Goal: Browse casually: Explore the website without a specific task or goal

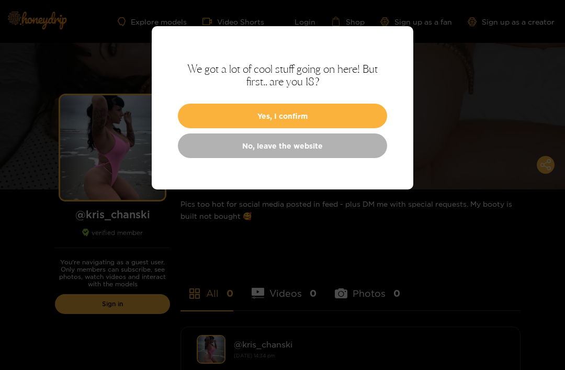
click at [203, 123] on button "Yes, I confirm" at bounding box center [282, 116] width 209 height 25
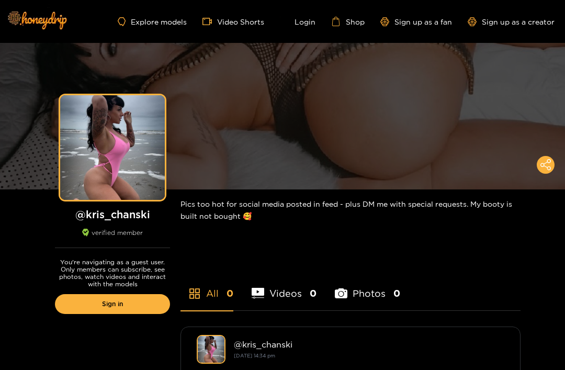
click at [262, 116] on div "Preview" at bounding box center [282, 116] width 565 height 147
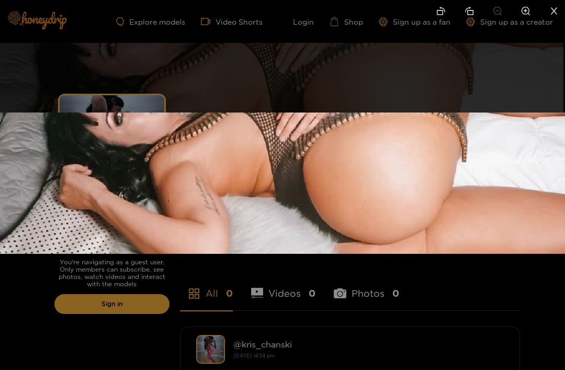
click at [116, 62] on div at bounding box center [282, 185] width 565 height 370
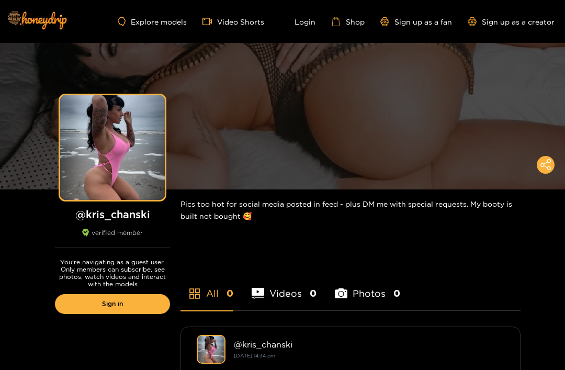
click at [107, 152] on div "Preview" at bounding box center [112, 148] width 37 height 12
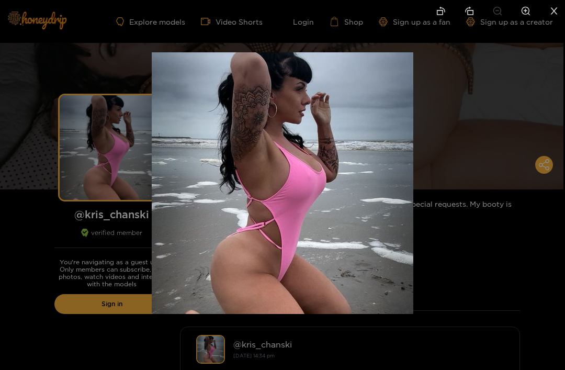
click at [71, 155] on div at bounding box center [282, 185] width 565 height 370
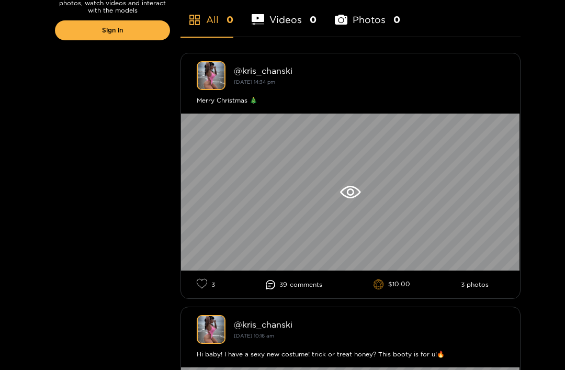
scroll to position [281, 0]
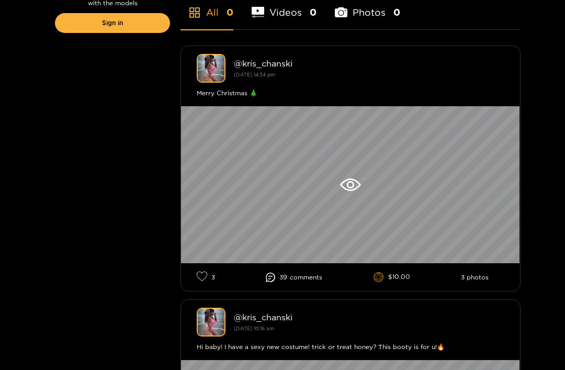
click at [229, 183] on div at bounding box center [350, 184] width 339 height 157
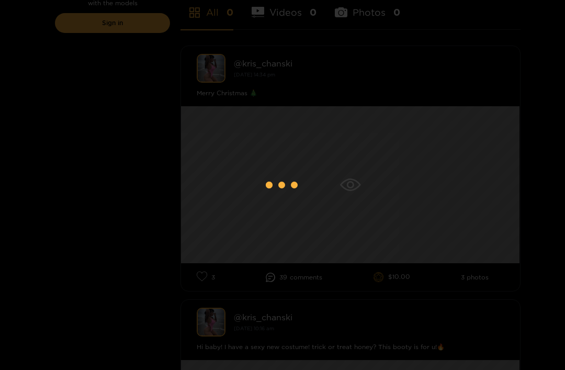
click at [228, 187] on div at bounding box center [282, 185] width 565 height 370
click at [114, 179] on div at bounding box center [282, 185] width 565 height 370
click at [133, 56] on div at bounding box center [282, 185] width 565 height 370
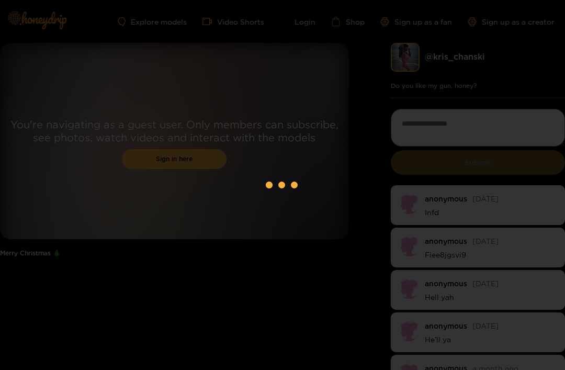
scroll to position [155, 0]
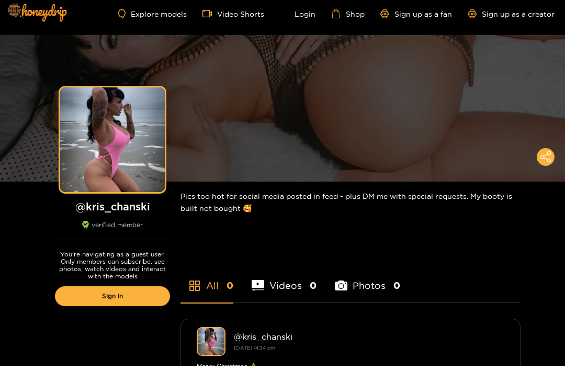
scroll to position [9, 0]
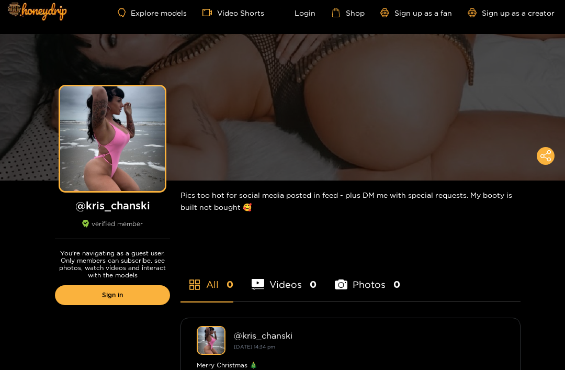
click at [221, 121] on div "Preview" at bounding box center [282, 107] width 565 height 147
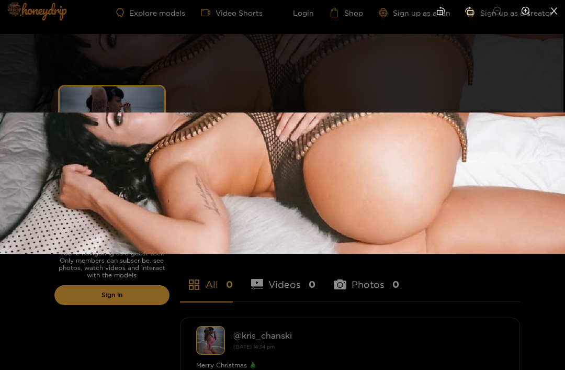
click at [138, 66] on div at bounding box center [282, 185] width 565 height 370
